Goal: Task Accomplishment & Management: Complete application form

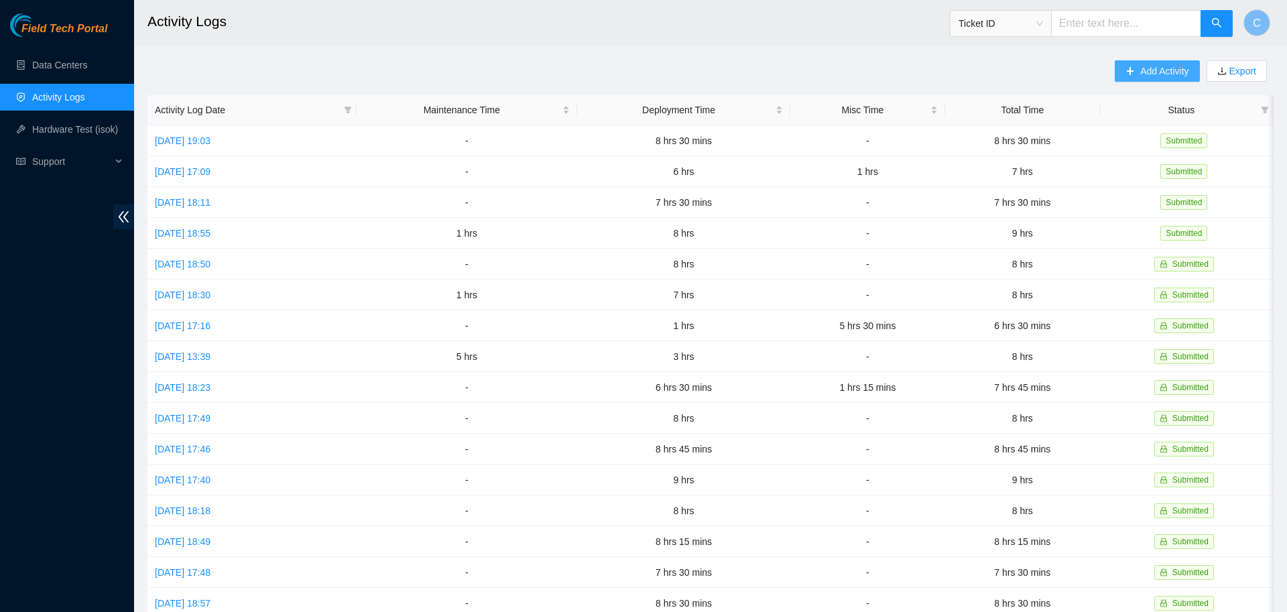
click at [1139, 76] on button "Add Activity" at bounding box center [1156, 70] width 84 height 21
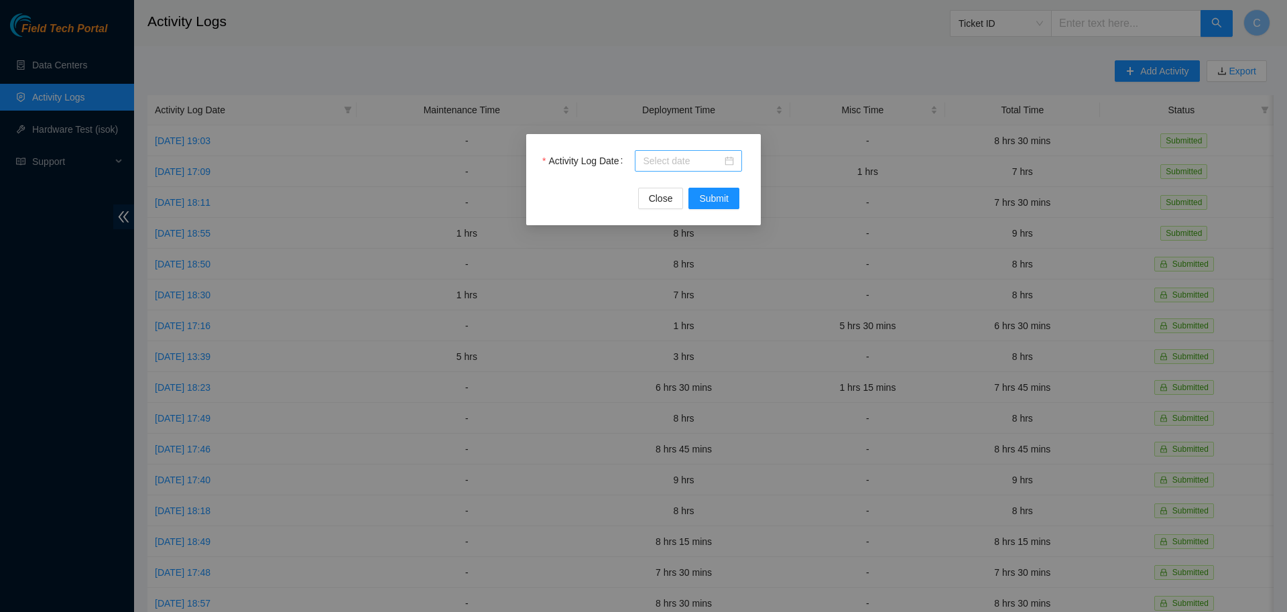
click at [673, 169] on div at bounding box center [688, 160] width 107 height 21
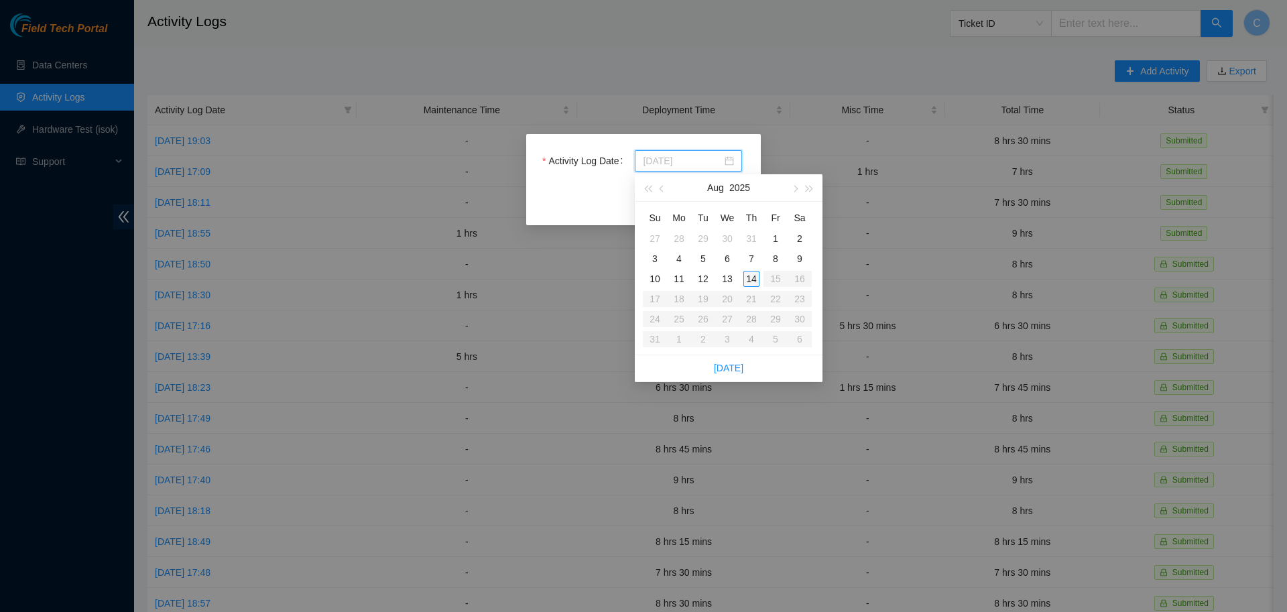
type input "2025-08-14"
click at [750, 276] on div "14" at bounding box center [751, 279] width 16 height 16
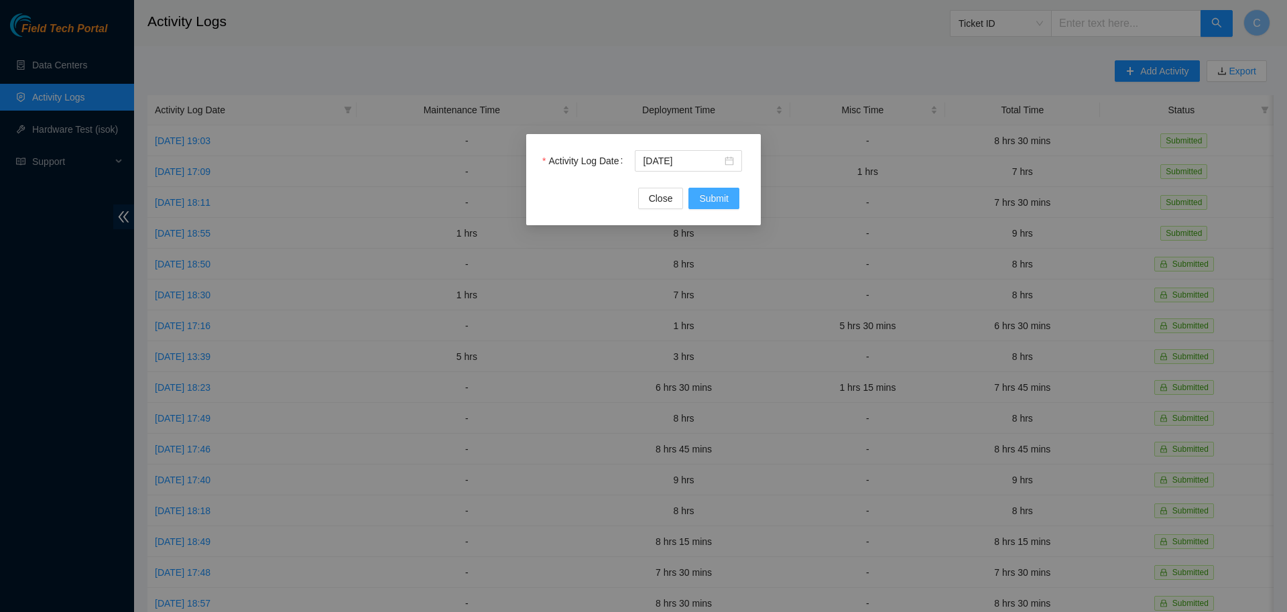
click at [720, 202] on span "Submit" at bounding box center [713, 198] width 29 height 15
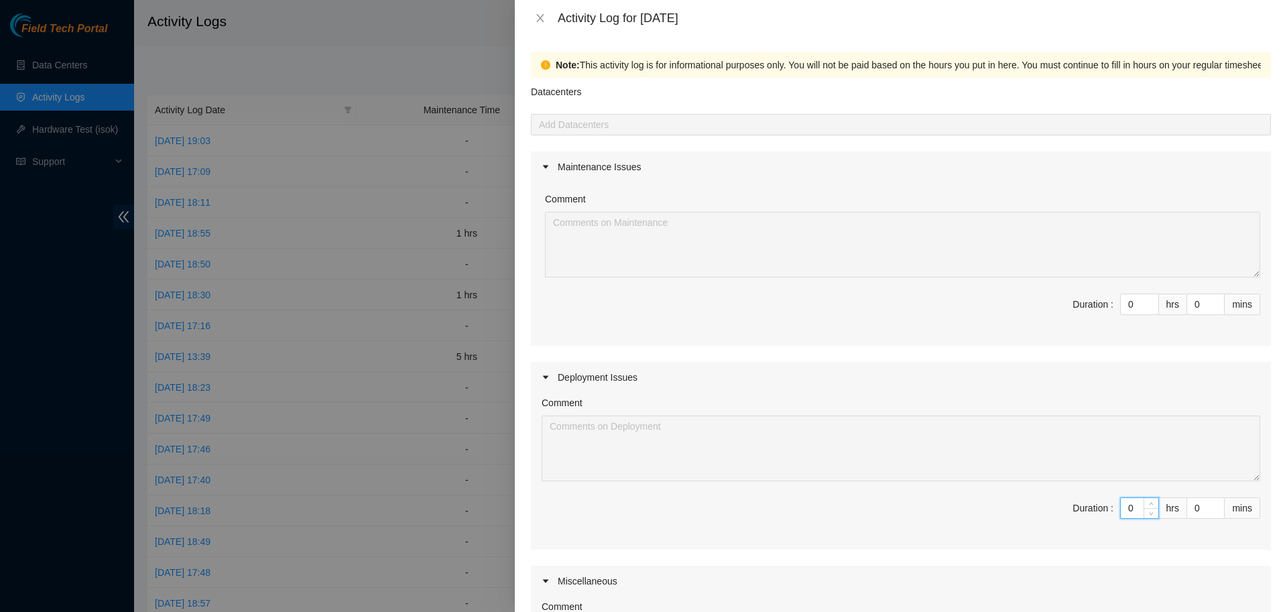
drag, startPoint x: 1137, startPoint y: 507, endPoint x: 1072, endPoint y: 512, distance: 65.9
click at [1120, 512] on input "0" at bounding box center [1139, 508] width 38 height 20
type input "8"
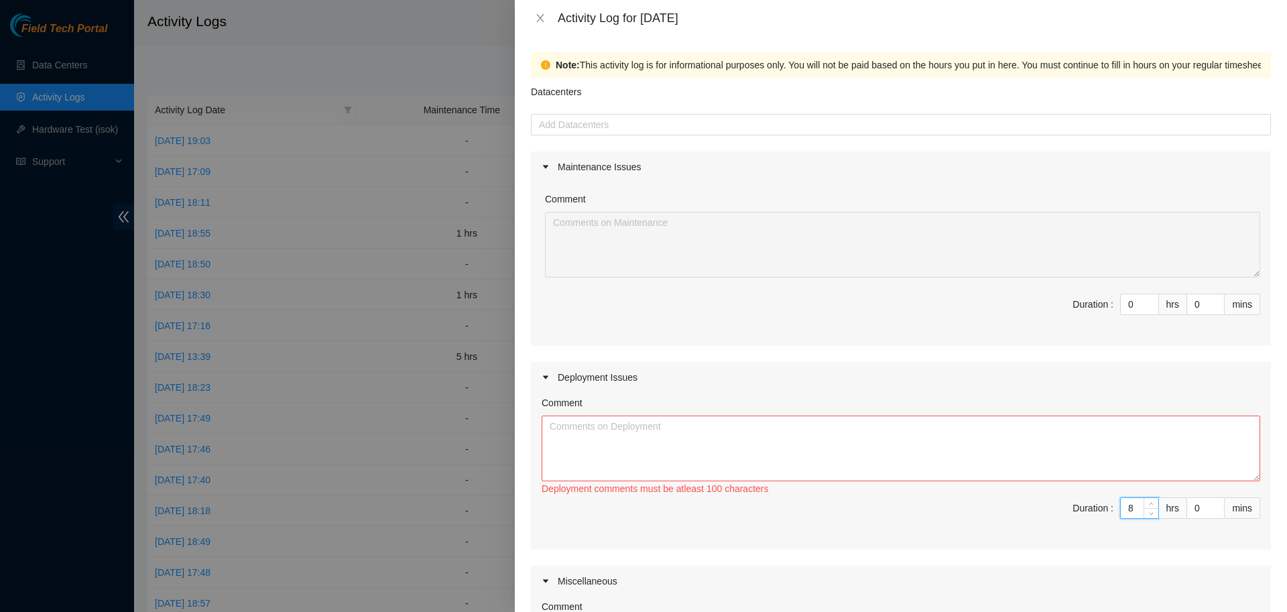
type input "8"
type input "45"
click at [1025, 462] on textarea "Comment" at bounding box center [900, 448] width 718 height 66
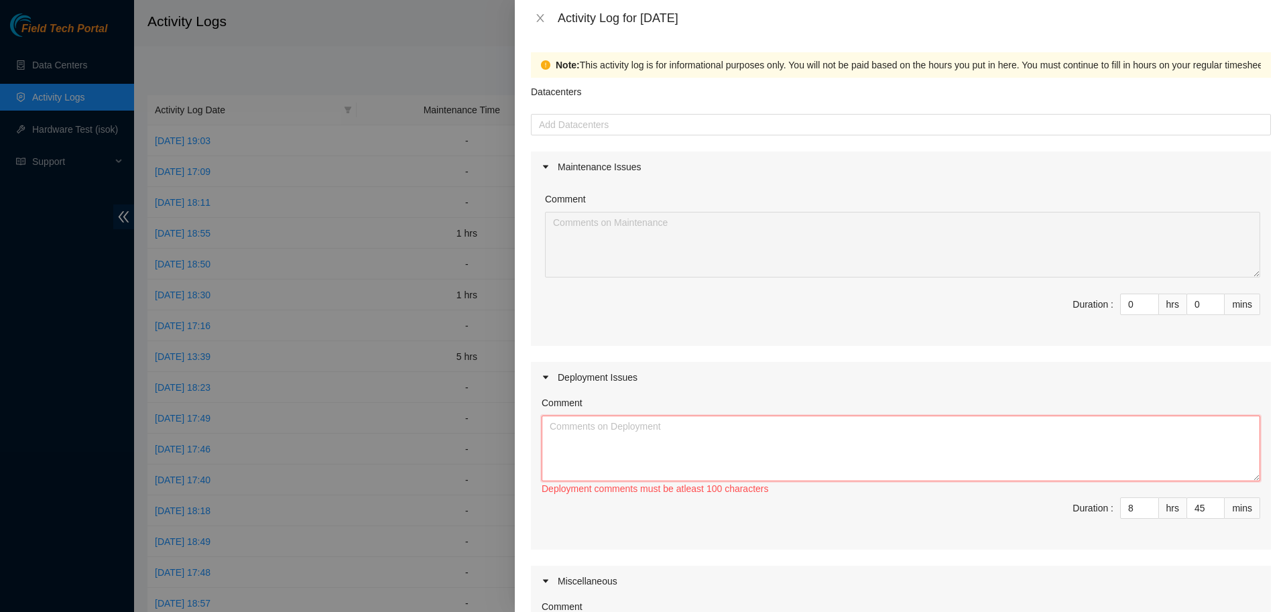
click at [629, 448] on textarea "Comment" at bounding box center [900, 448] width 718 height 66
paste textarea "DP79607 DP79604 DP79605 DP77234 DP77235 DP77232 DP77230 DP79608 DP77233"
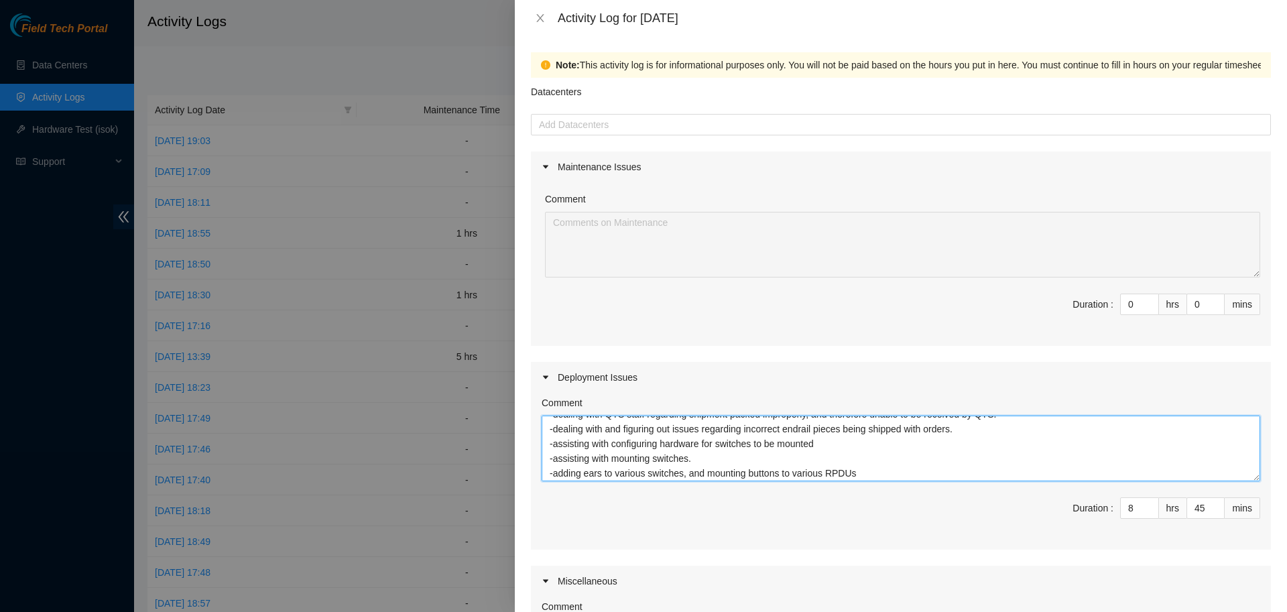
scroll to position [71, 0]
click at [671, 476] on textarea "DP79607 DP79604 DP79605 DP77234 DP77235 DP77232 DP77230 DP79608 DP77233: assist…" at bounding box center [900, 448] width 718 height 66
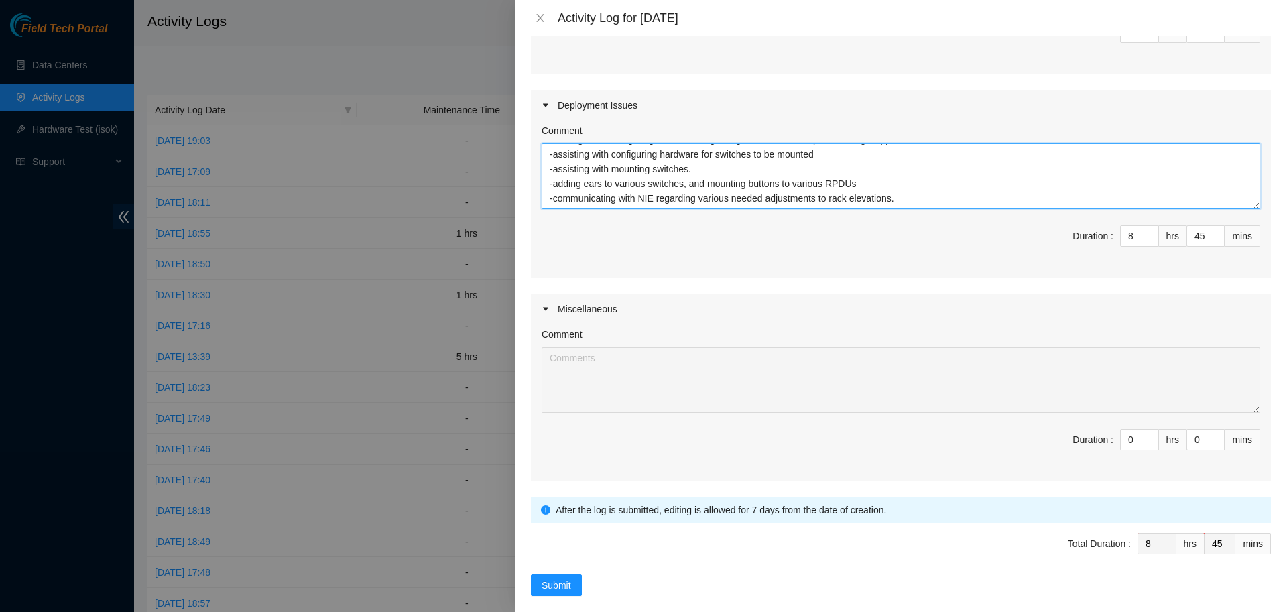
scroll to position [287, 0]
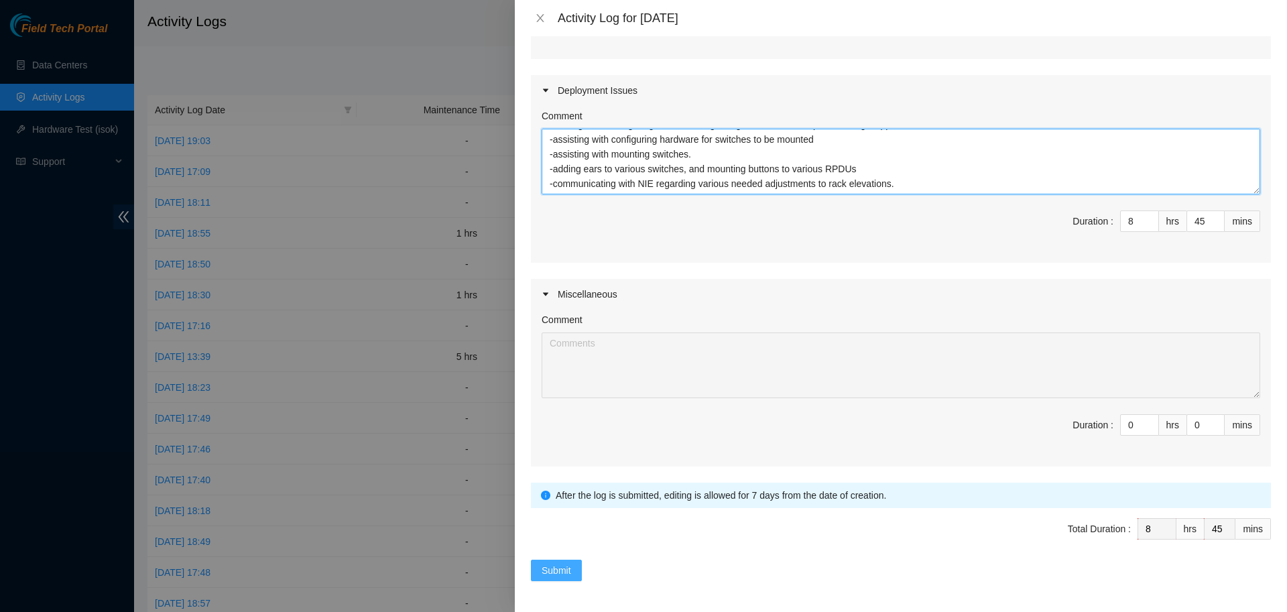
type textarea "DP79607 DP79604 DP79605 DP77234 DP77235 DP77232 DP77230 DP79608 DP77233: assist…"
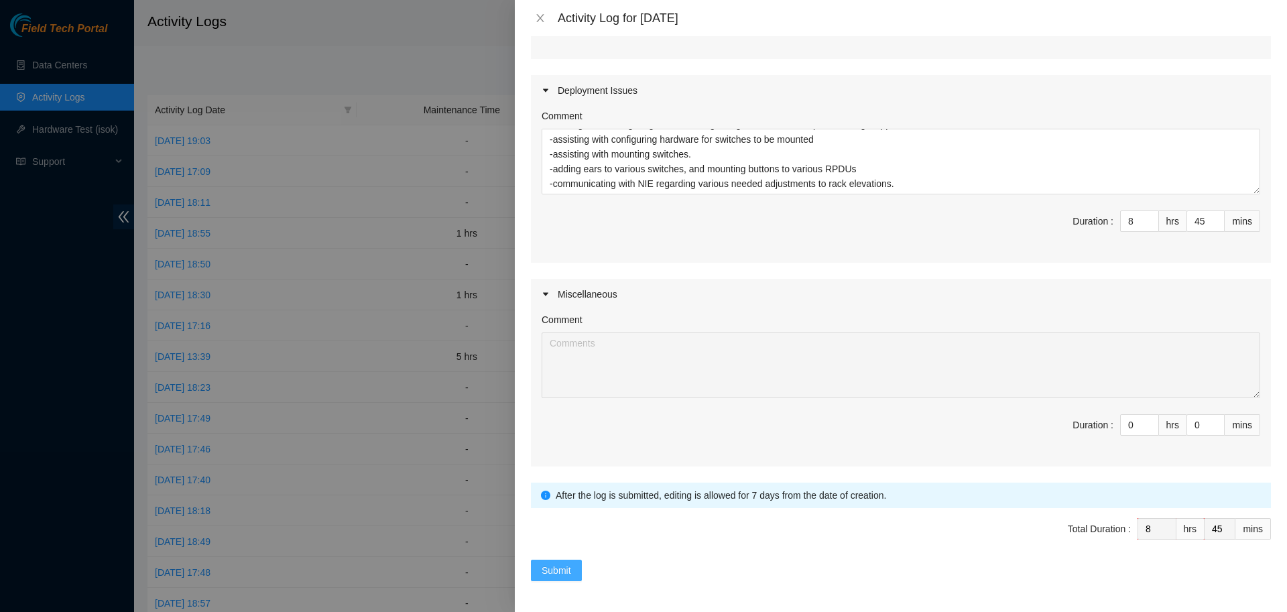
click at [546, 574] on span "Submit" at bounding box center [555, 570] width 29 height 15
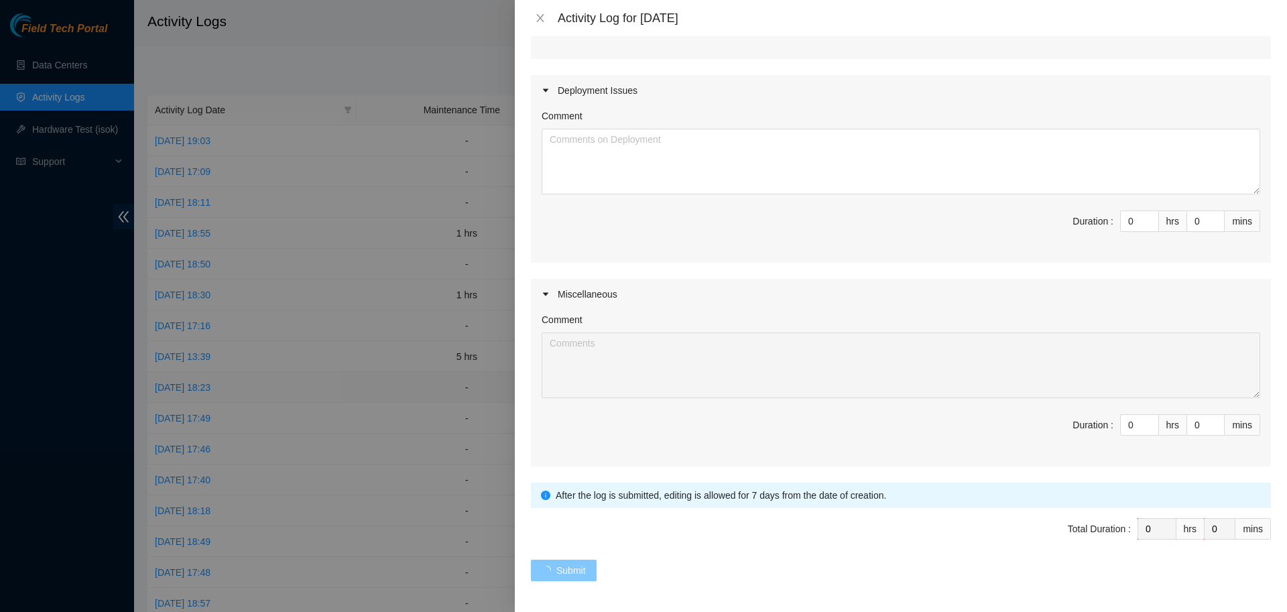
scroll to position [0, 0]
